Goal: Transaction & Acquisition: Obtain resource

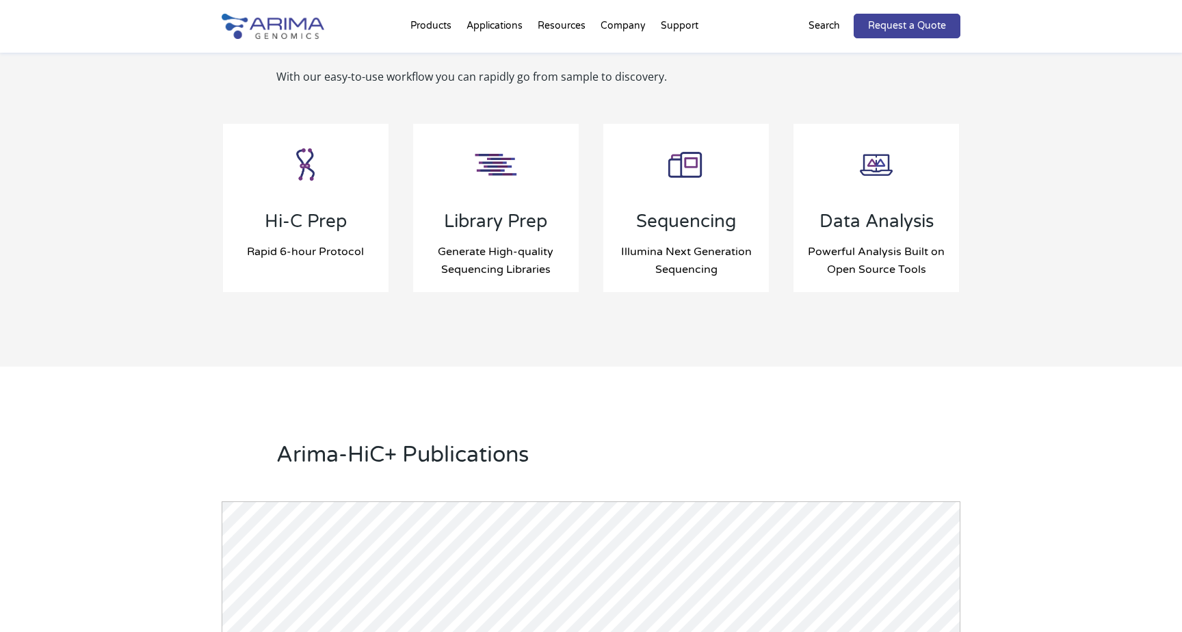
scroll to position [1479, 0]
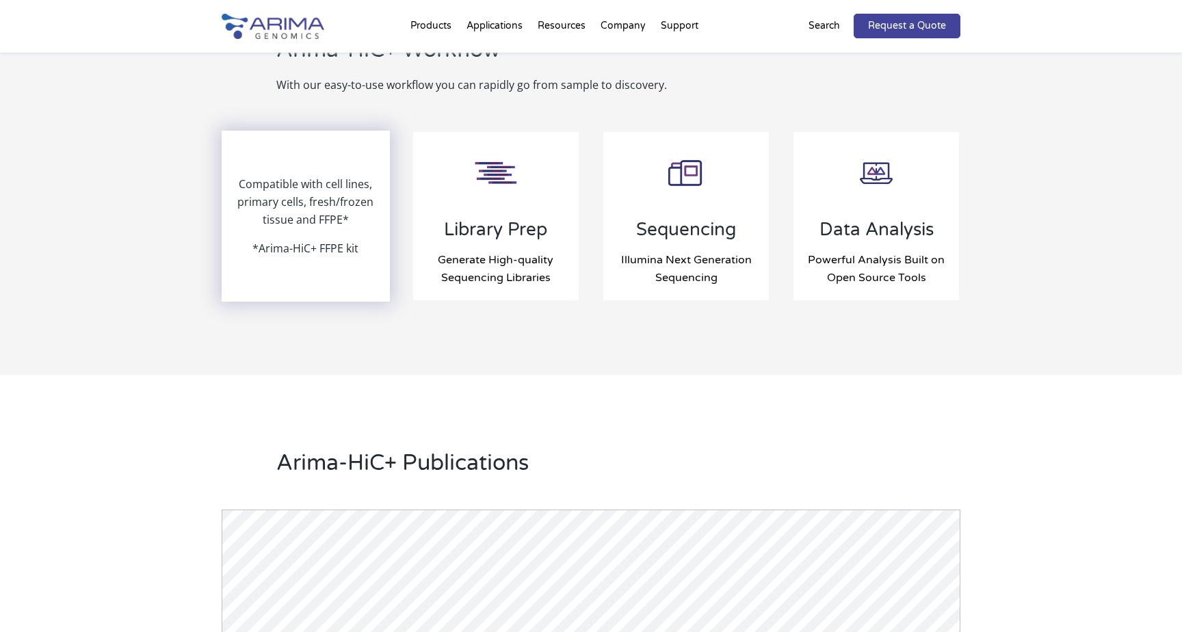
click at [287, 223] on p "Compatible with cell lines, primary cells, fresh/frozen tissue and FFPE*" at bounding box center [306, 207] width 166 height 64
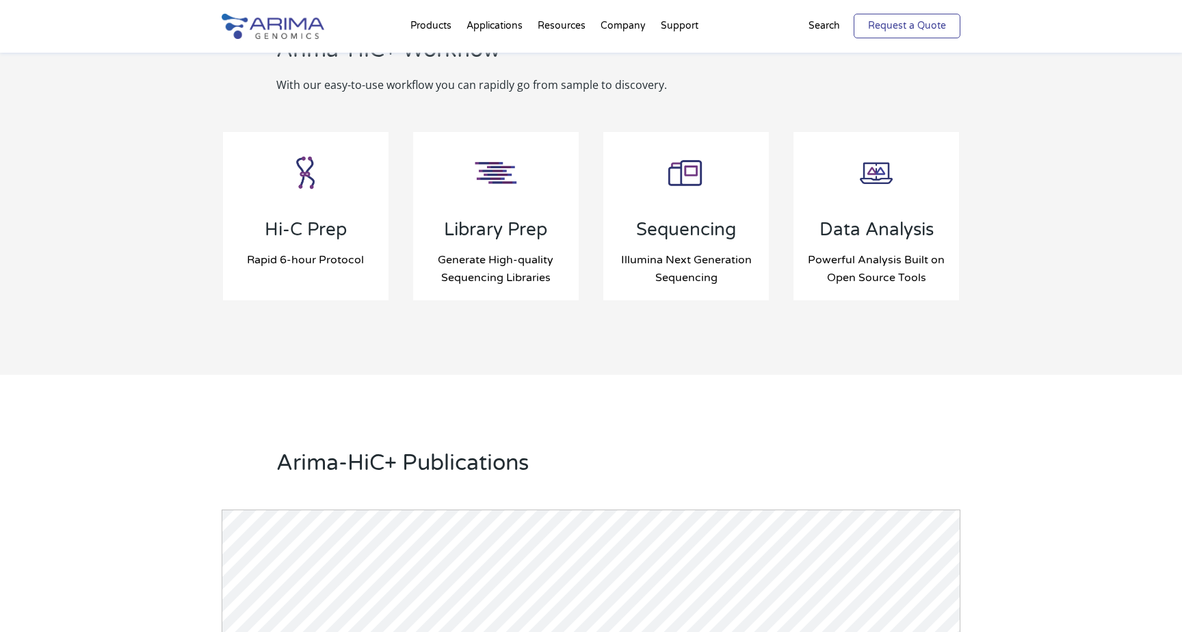
click at [917, 27] on link "Request a Quote" at bounding box center [907, 26] width 107 height 25
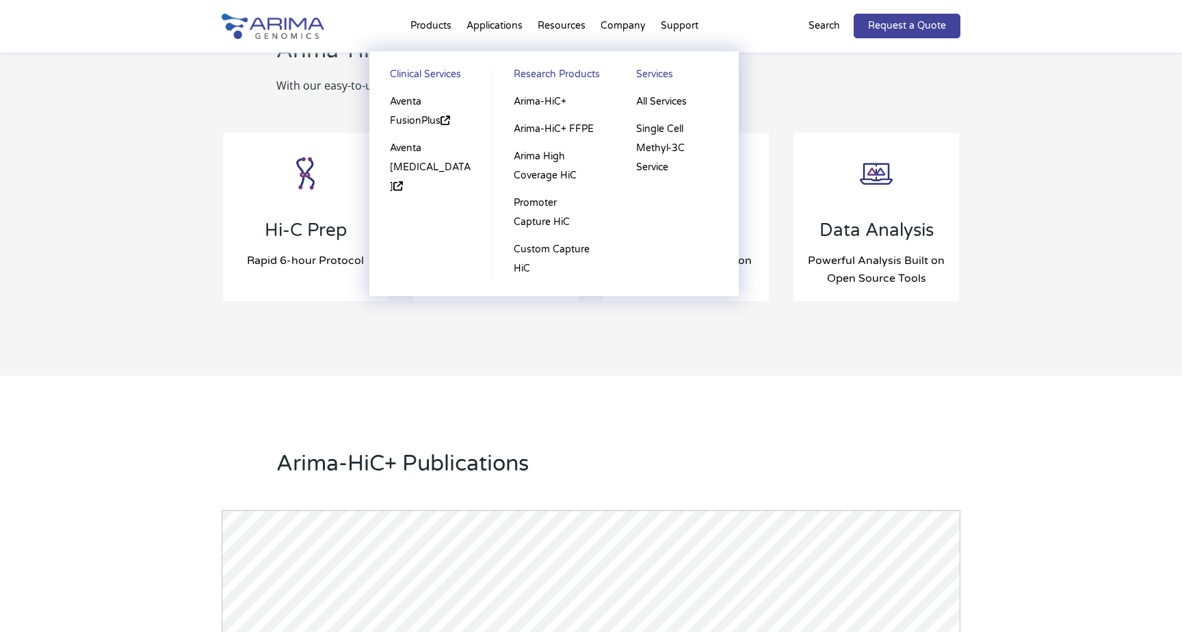
scroll to position [1450, 0]
click at [439, 29] on li "Products Clinical Services Aventa FusionPlus Aventa Lymphoma Research Products …" at bounding box center [431, 28] width 56 height 47
click at [548, 105] on link "Arima-HiC+" at bounding box center [554, 101] width 95 height 27
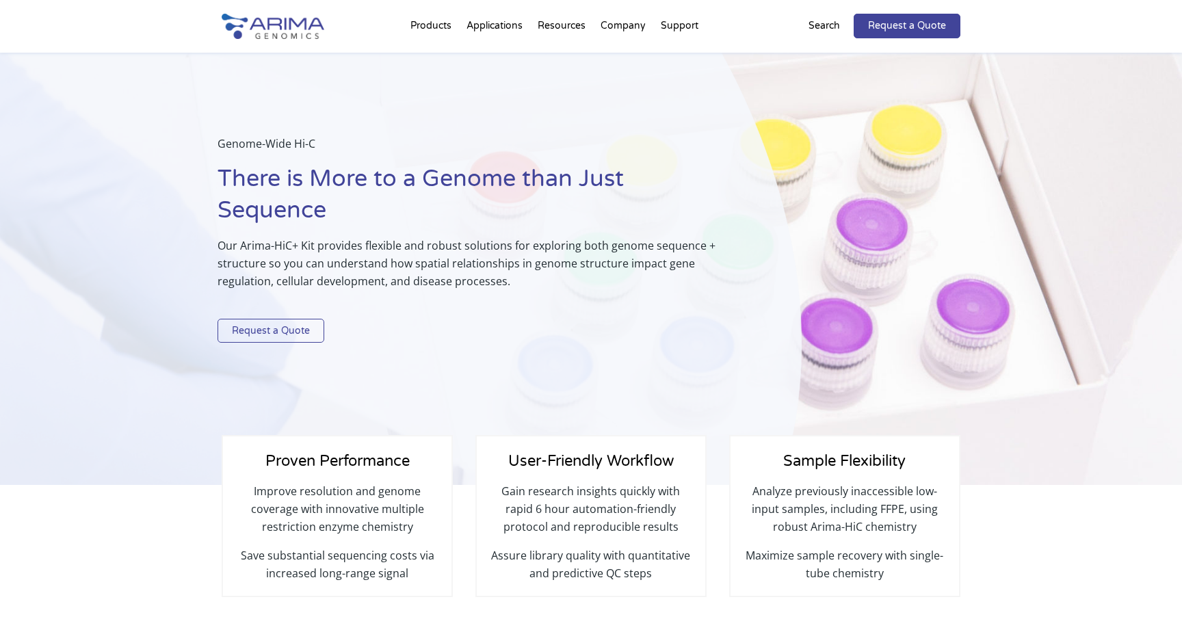
click at [259, 337] on link "Request a Quote" at bounding box center [271, 331] width 107 height 25
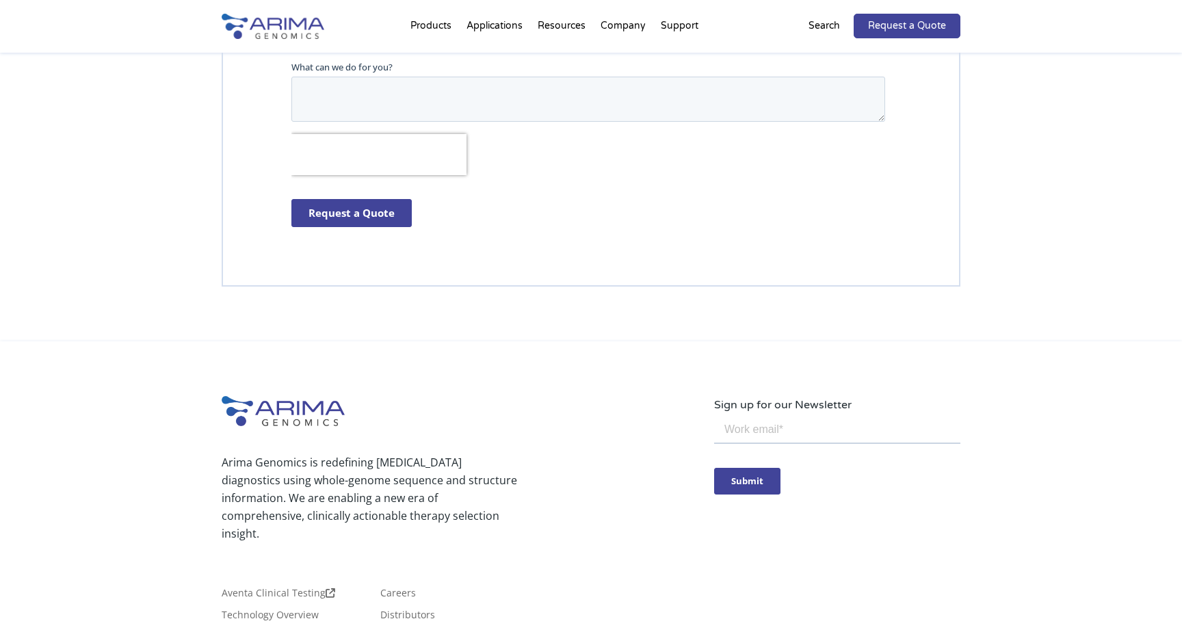
scroll to position [4058, 0]
